Goal: Navigation & Orientation: Go to known website

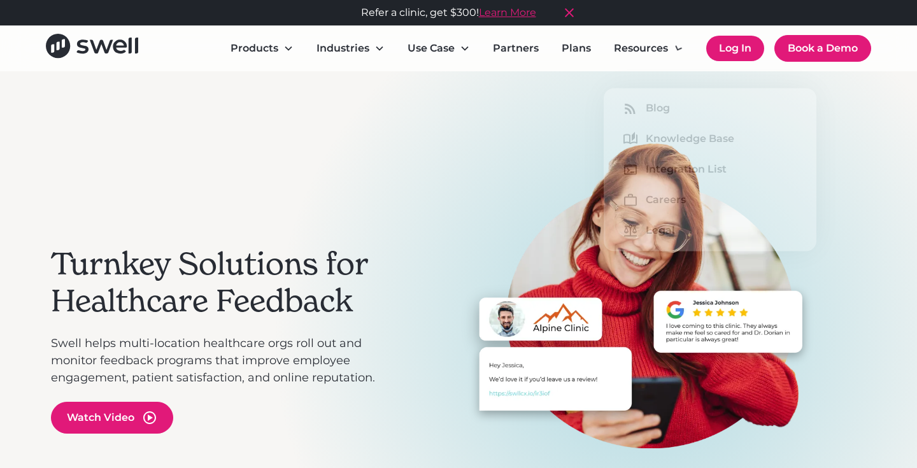
click at [729, 55] on link "Log In" at bounding box center [735, 48] width 58 height 25
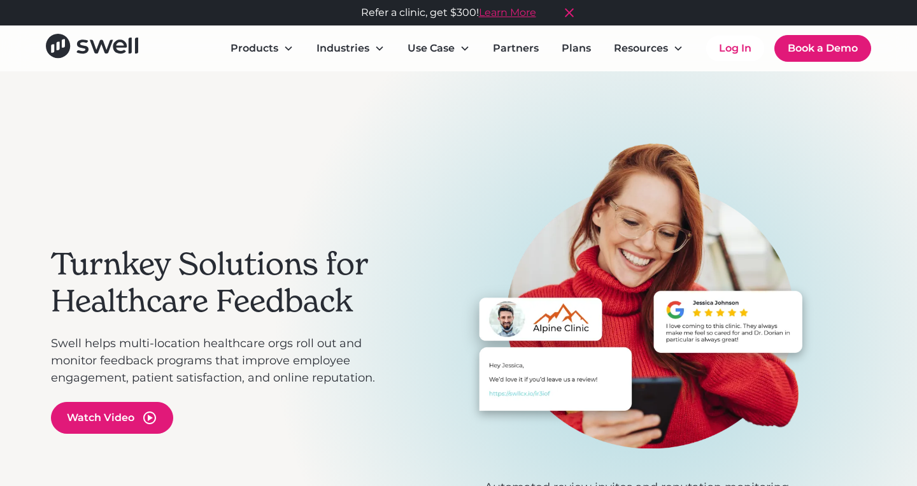
click at [746, 62] on div "Products Online Reputation Management Patient Experience Insights Employee Expe…" at bounding box center [458, 48] width 825 height 29
click at [738, 53] on link "Log In" at bounding box center [735, 48] width 58 height 25
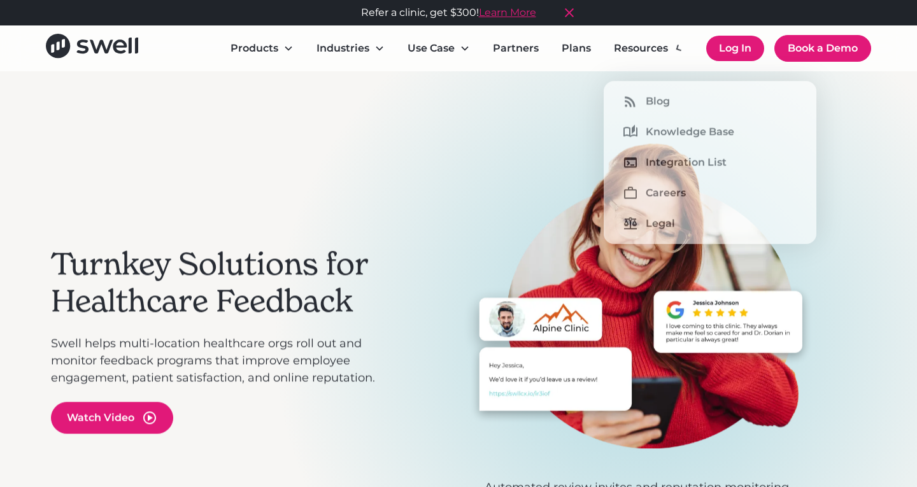
click at [737, 47] on link "Log In" at bounding box center [735, 48] width 58 height 25
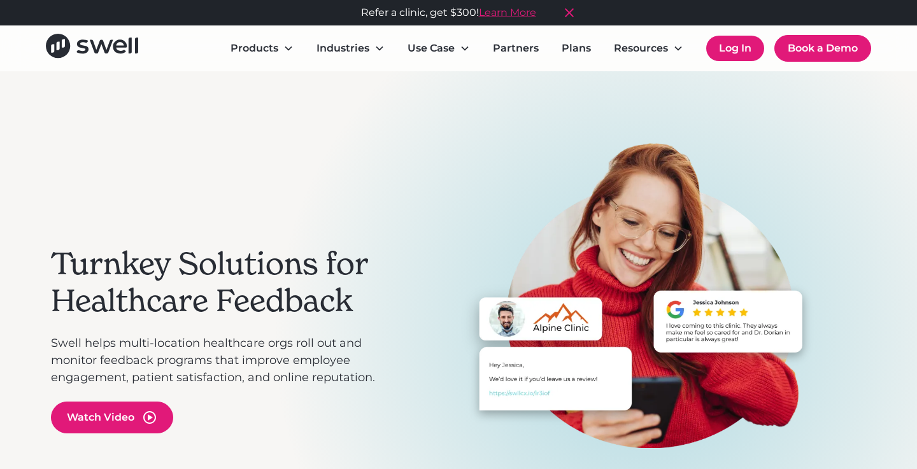
click at [729, 46] on link "Log In" at bounding box center [735, 48] width 58 height 25
